Goal: Book appointment/travel/reservation

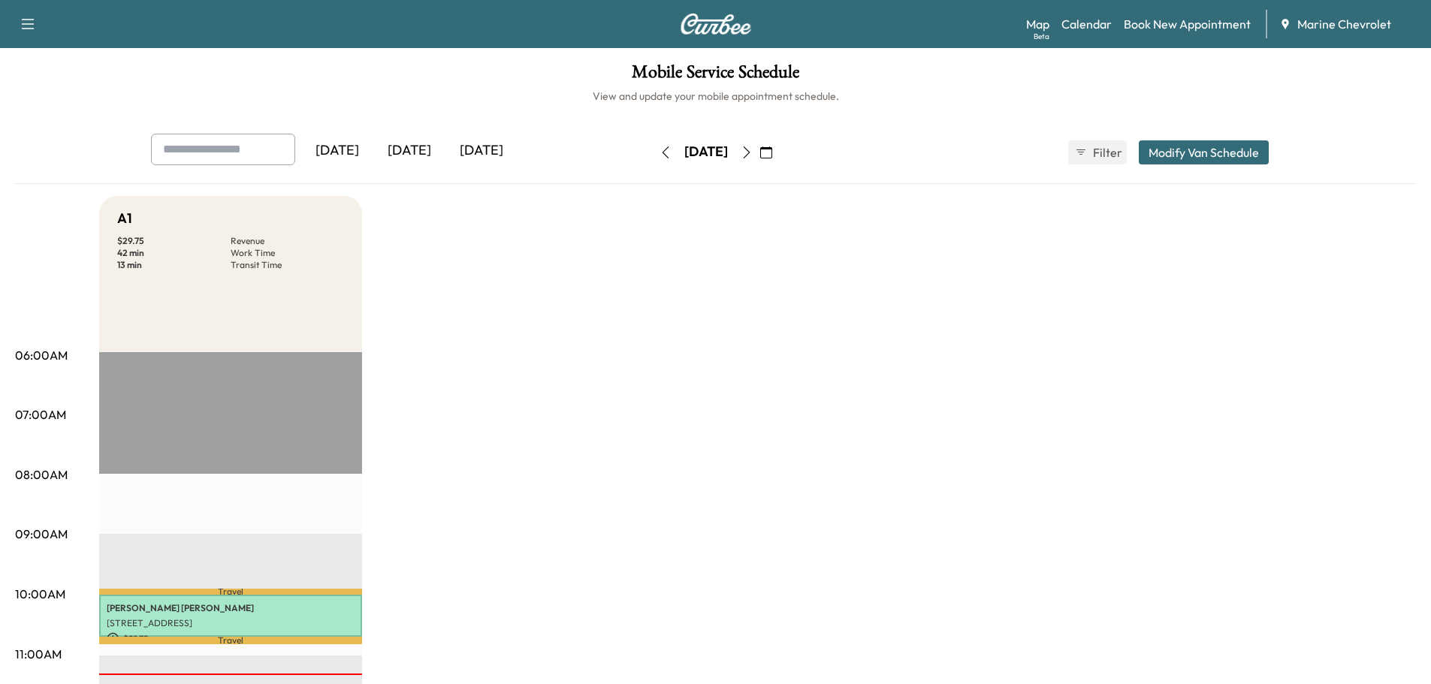
click at [753, 152] on icon "button" at bounding box center [747, 152] width 12 height 12
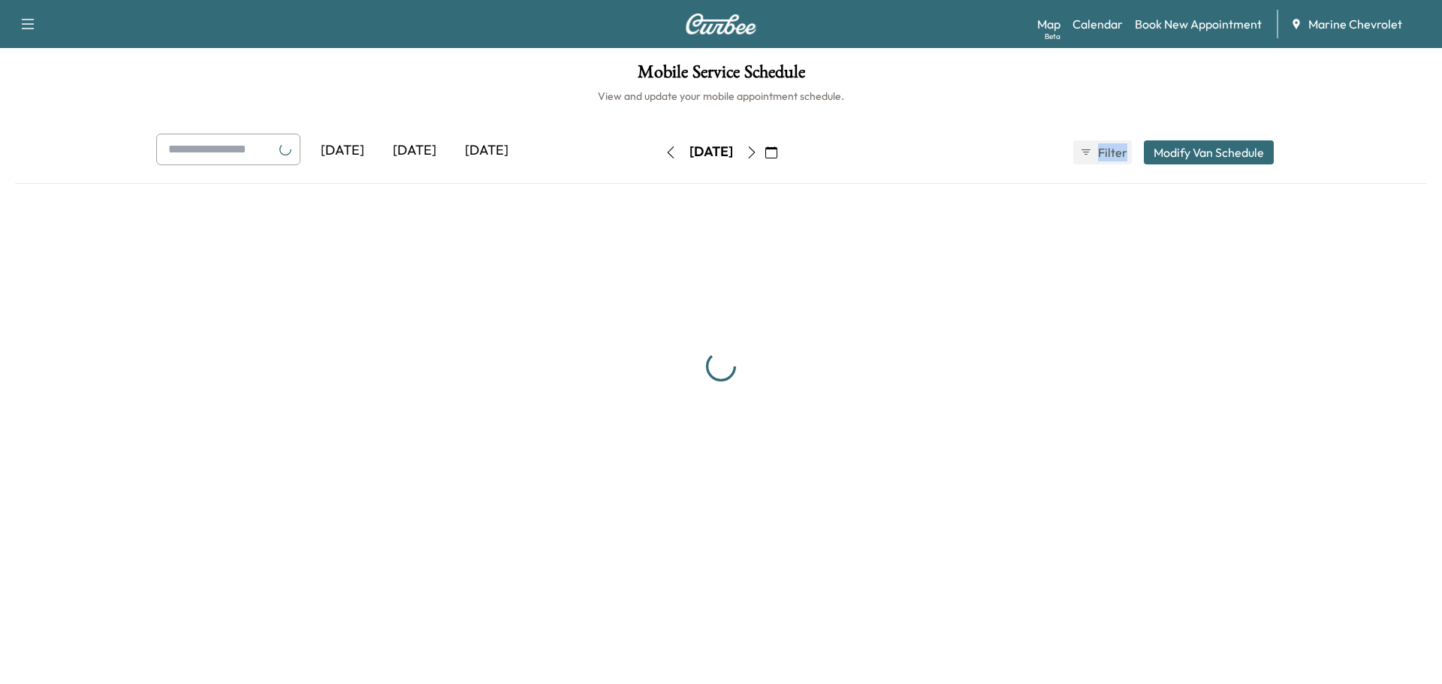
click at [765, 152] on div "Saturday, August 30" at bounding box center [711, 152] width 107 height 24
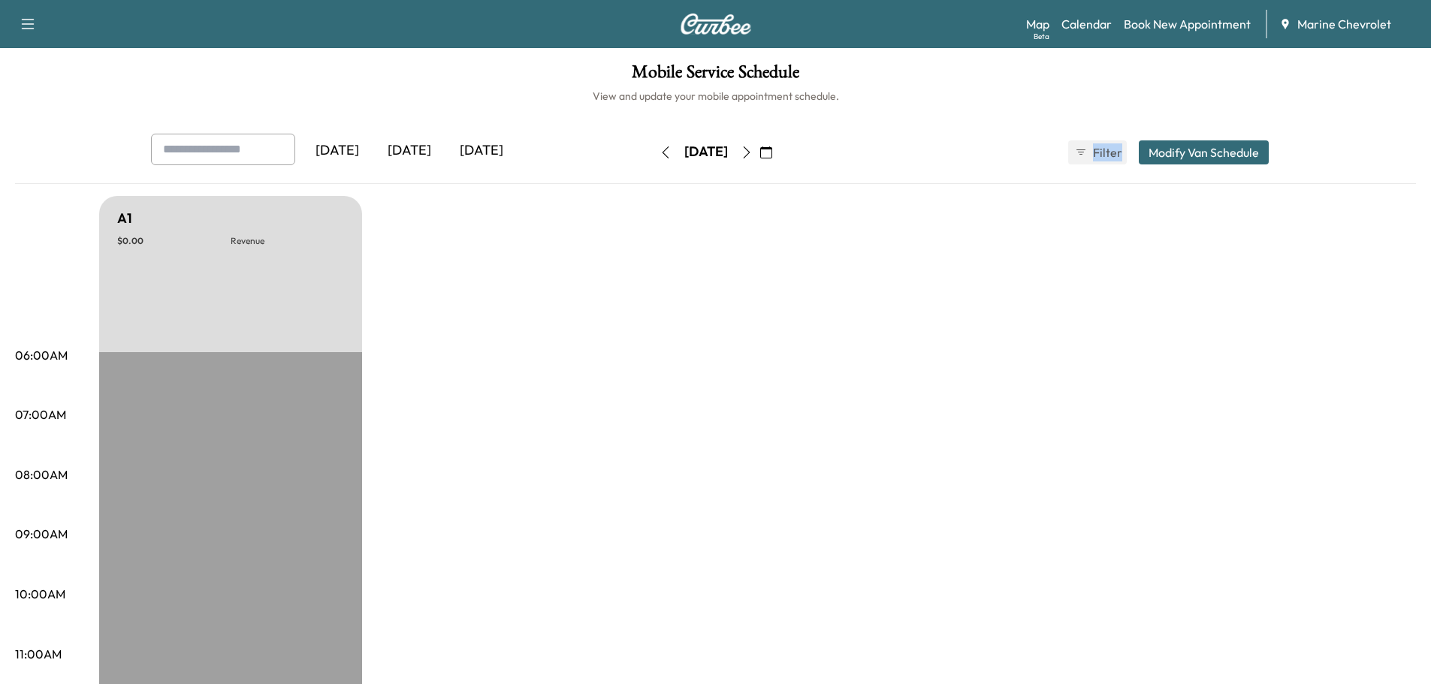
click at [753, 158] on icon "button" at bounding box center [747, 152] width 12 height 12
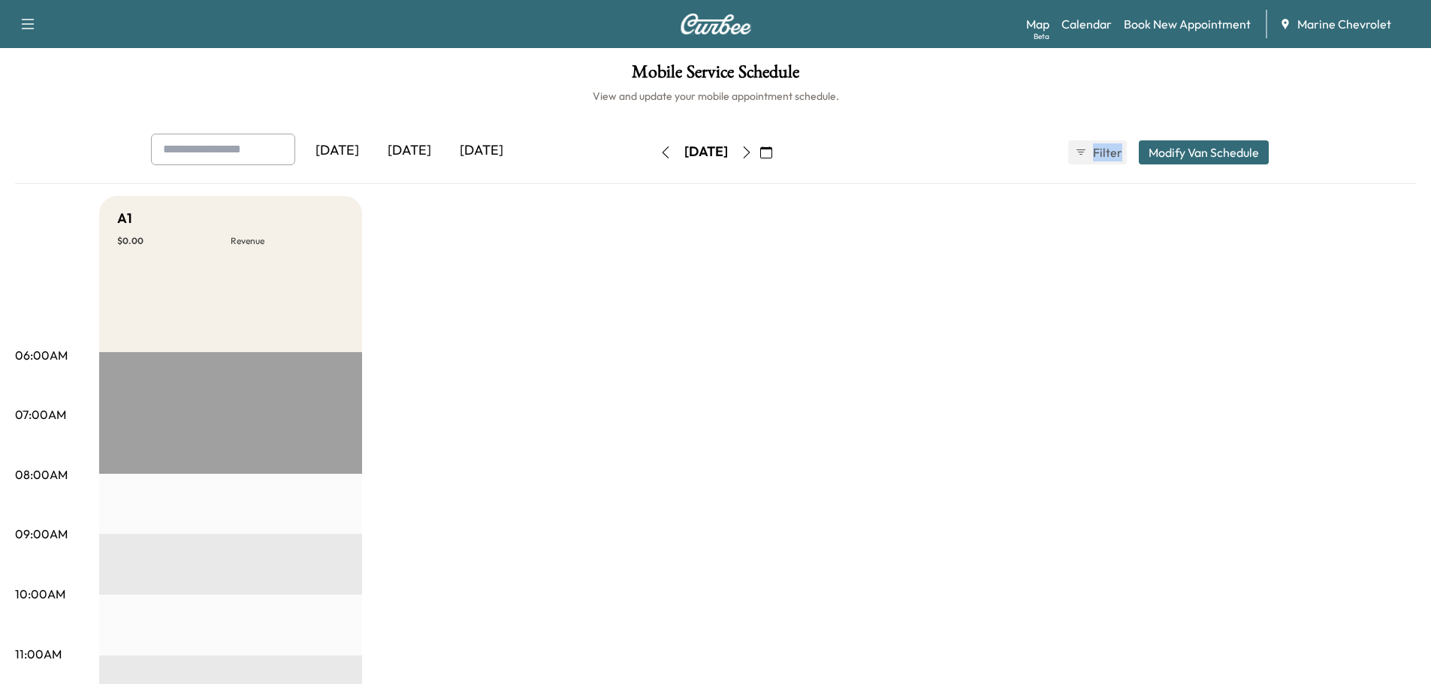
click at [759, 158] on button "button" at bounding box center [747, 152] width 26 height 24
click at [753, 155] on icon "button" at bounding box center [747, 152] width 12 height 12
click at [916, 100] on h6 "View and update your mobile appointment schedule." at bounding box center [715, 96] width 1401 height 15
click at [753, 155] on icon "button" at bounding box center [747, 152] width 12 height 12
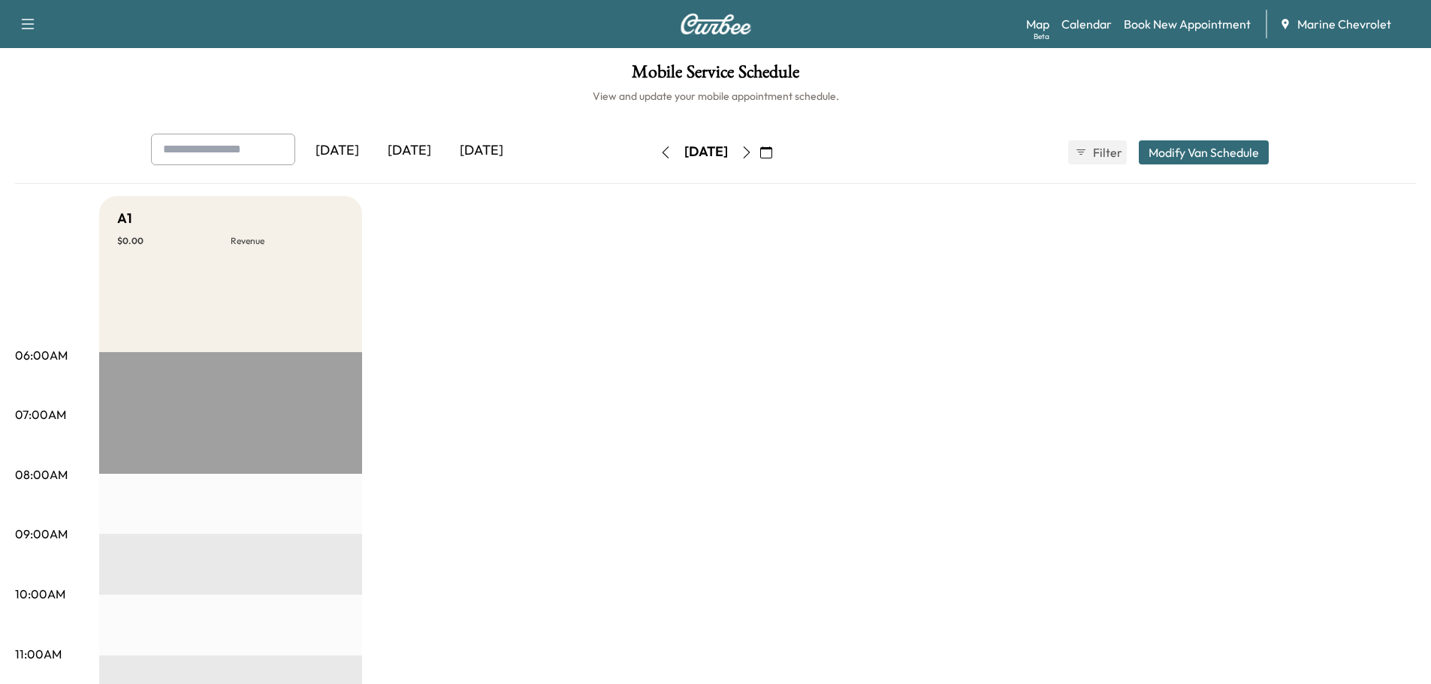
click at [653, 158] on button "button" at bounding box center [666, 152] width 26 height 24
click at [753, 153] on icon "button" at bounding box center [747, 152] width 12 height 12
click at [779, 153] on button "button" at bounding box center [766, 152] width 26 height 24
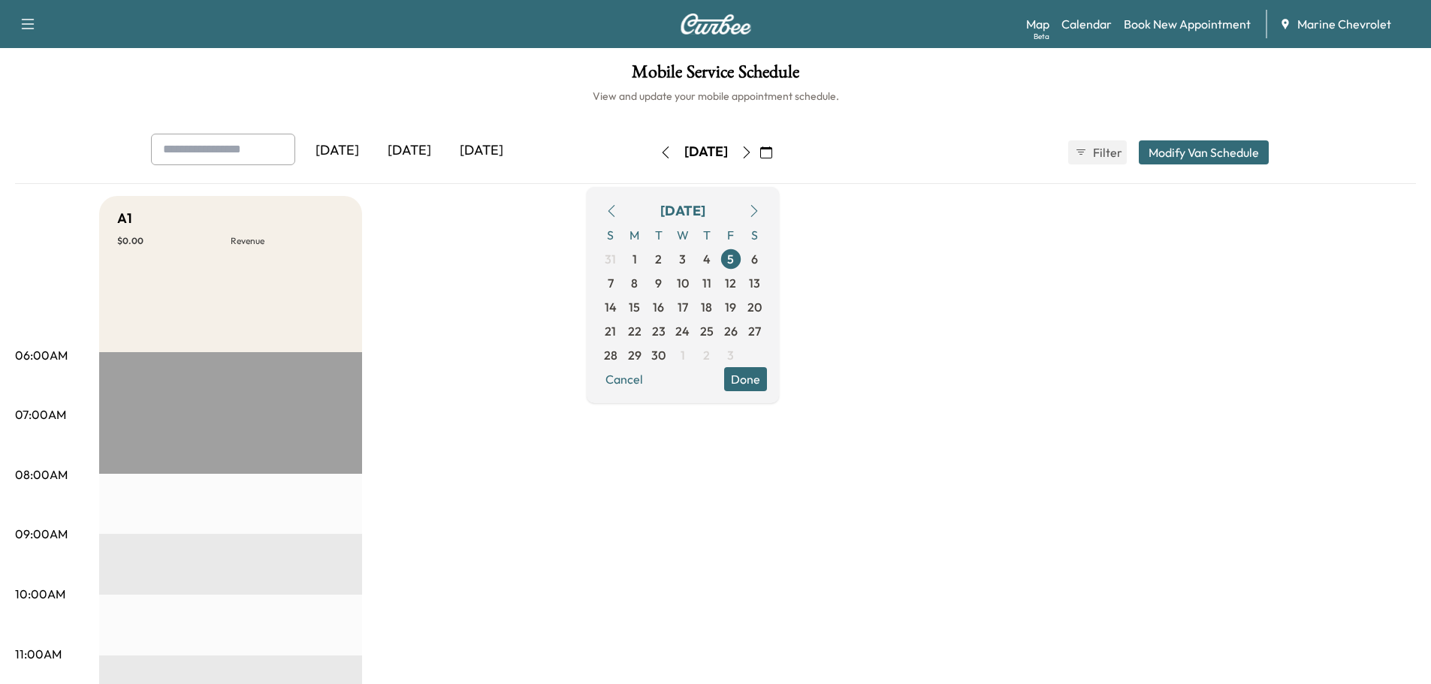
click at [753, 155] on icon "button" at bounding box center [747, 152] width 12 height 12
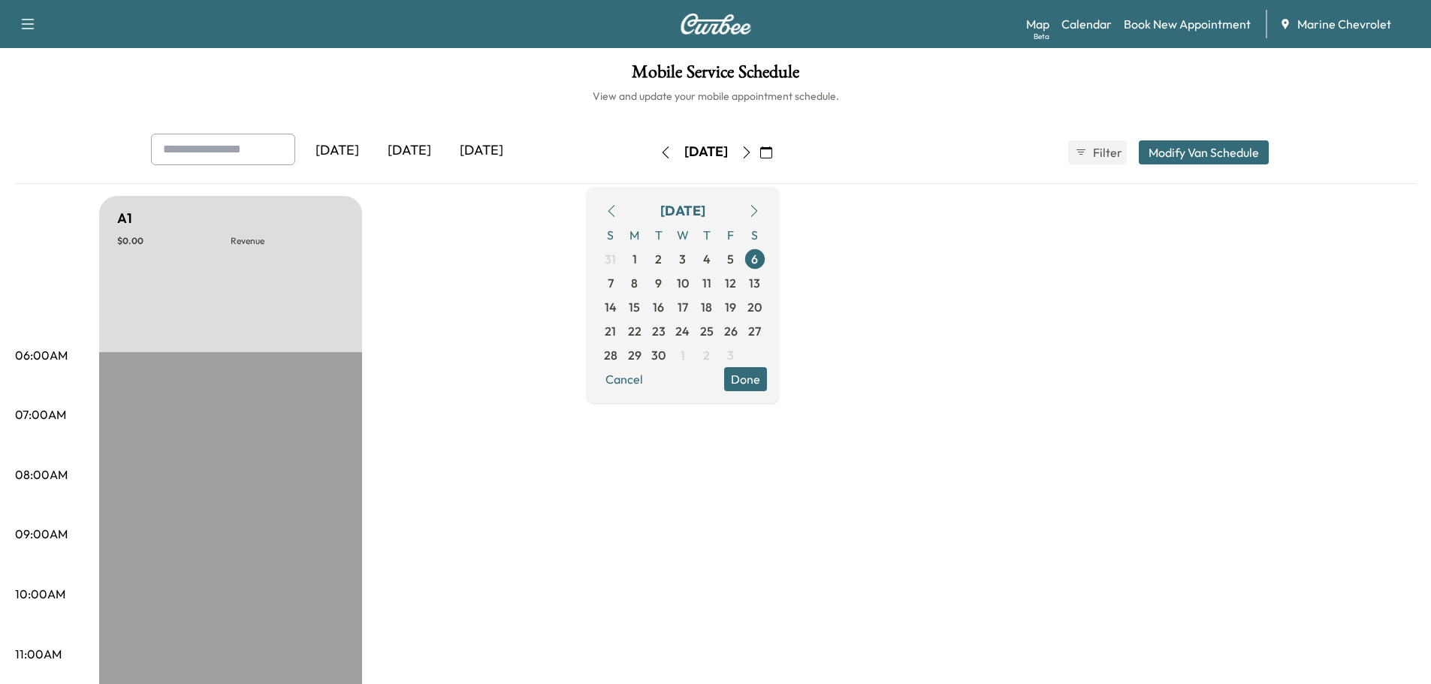
click at [753, 155] on icon "button" at bounding box center [747, 152] width 12 height 12
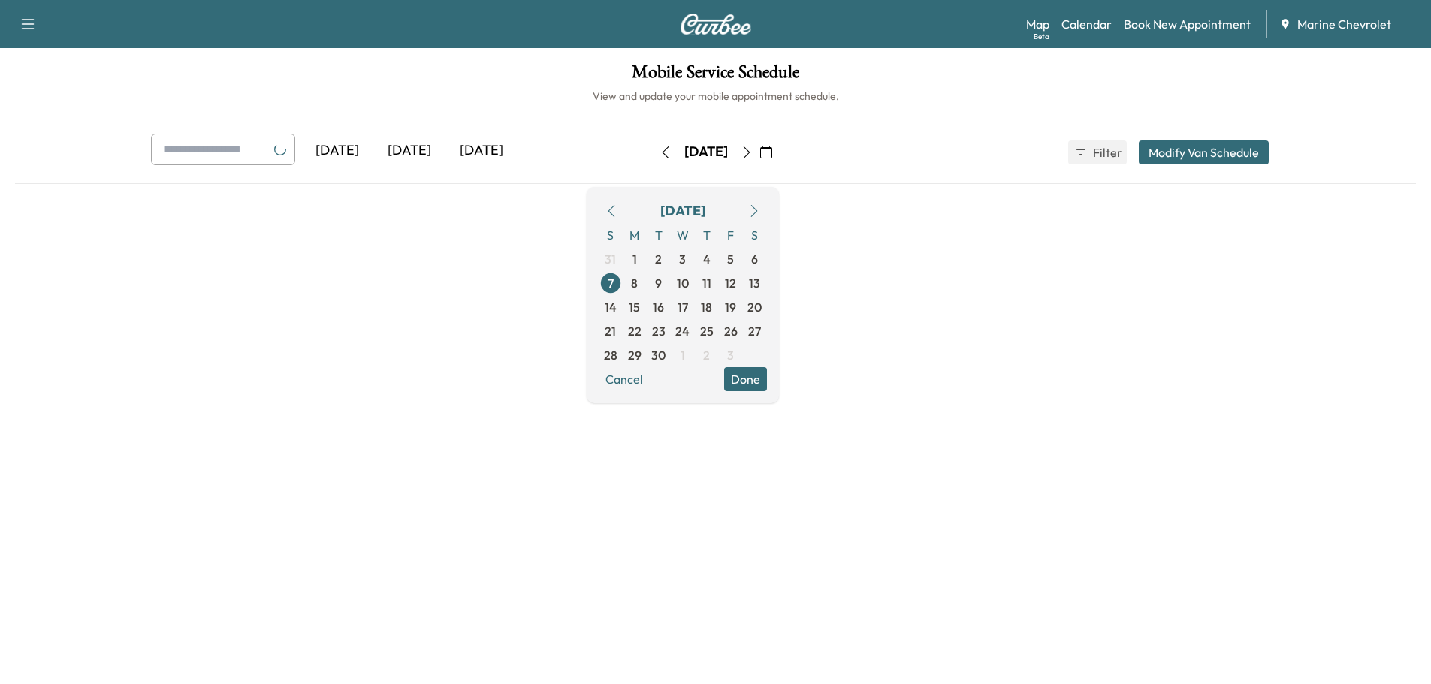
click at [753, 155] on icon "button" at bounding box center [747, 152] width 12 height 12
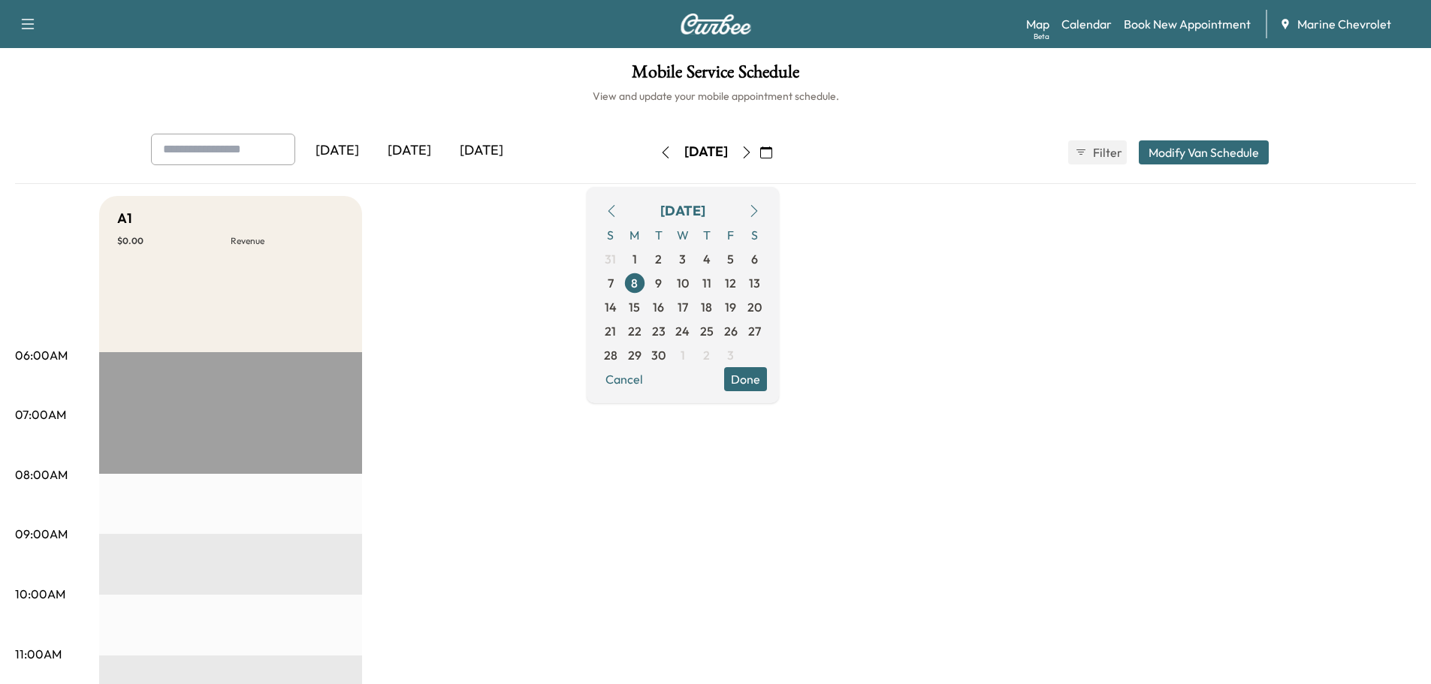
click at [659, 151] on icon "button" at bounding box center [665, 152] width 12 height 12
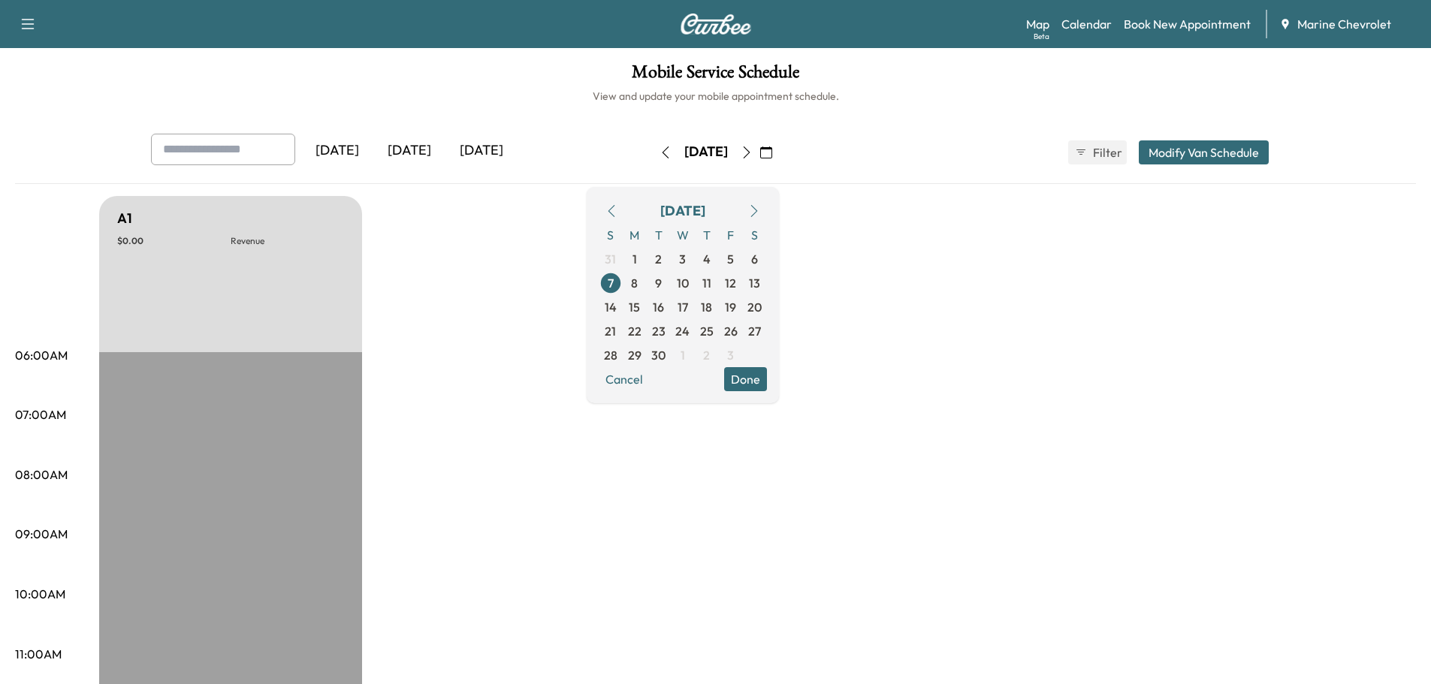
click at [653, 151] on button "button" at bounding box center [666, 152] width 26 height 24
click at [659, 151] on icon "button" at bounding box center [665, 152] width 12 height 12
click at [659, 155] on icon "button" at bounding box center [665, 152] width 12 height 12
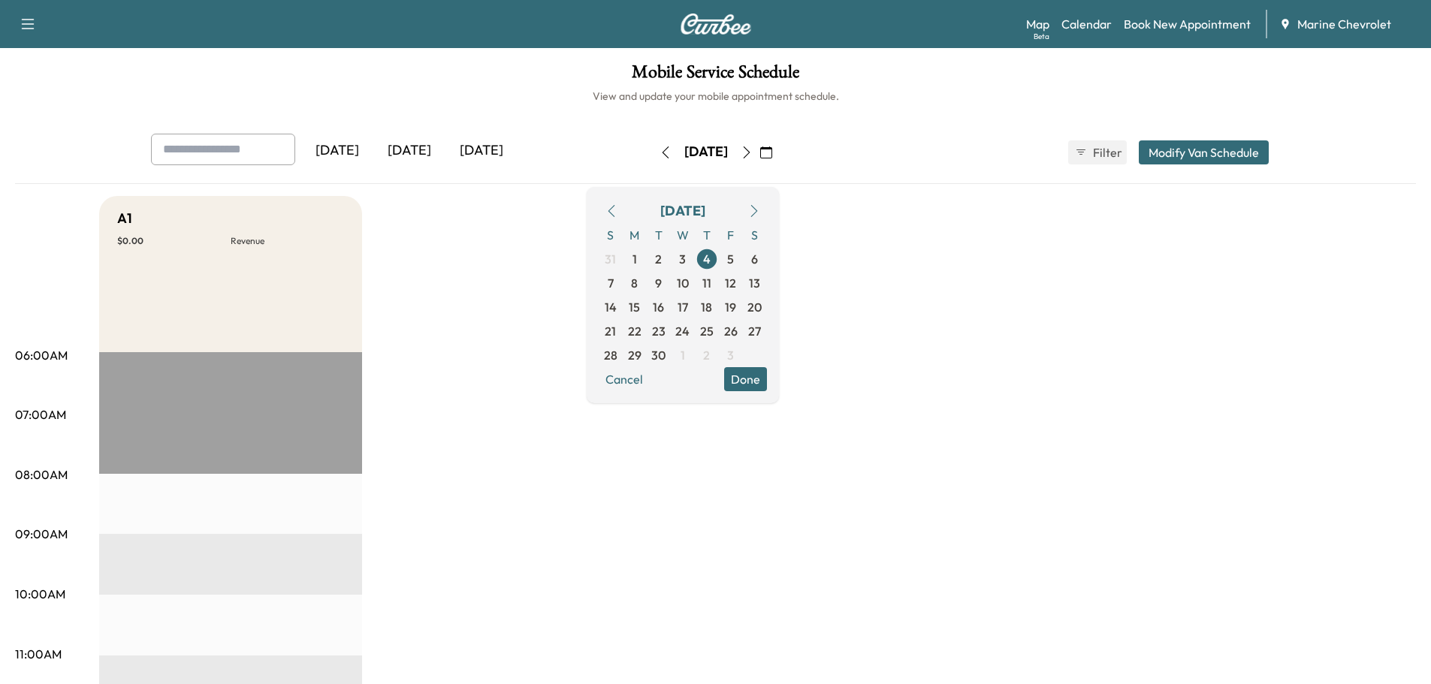
click at [659, 155] on icon "button" at bounding box center [665, 152] width 12 height 12
click at [653, 155] on button "button" at bounding box center [666, 152] width 26 height 24
click at [662, 155] on icon "button" at bounding box center [665, 152] width 7 height 12
click at [659, 155] on icon "button" at bounding box center [665, 152] width 12 height 12
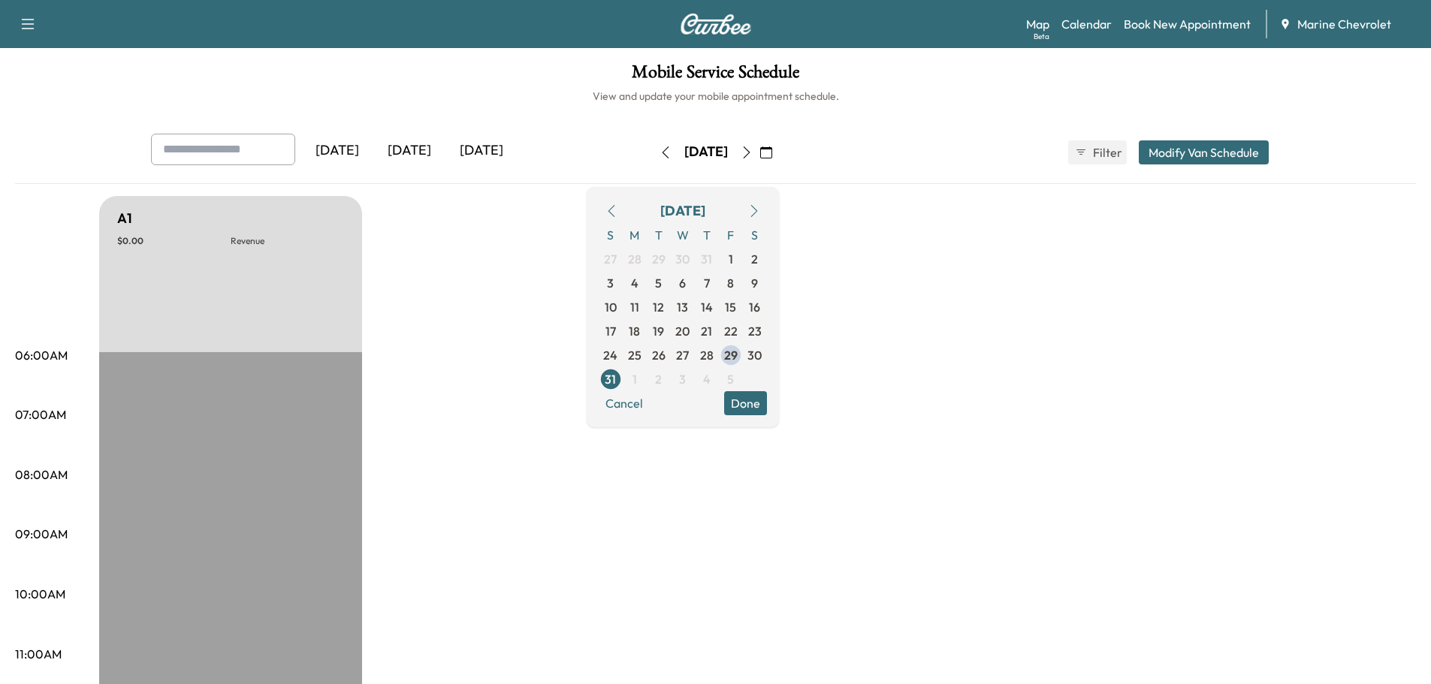
click at [653, 155] on button "button" at bounding box center [666, 152] width 26 height 24
click at [659, 155] on icon "button" at bounding box center [665, 152] width 12 height 12
